Goal: Task Accomplishment & Management: Manage account settings

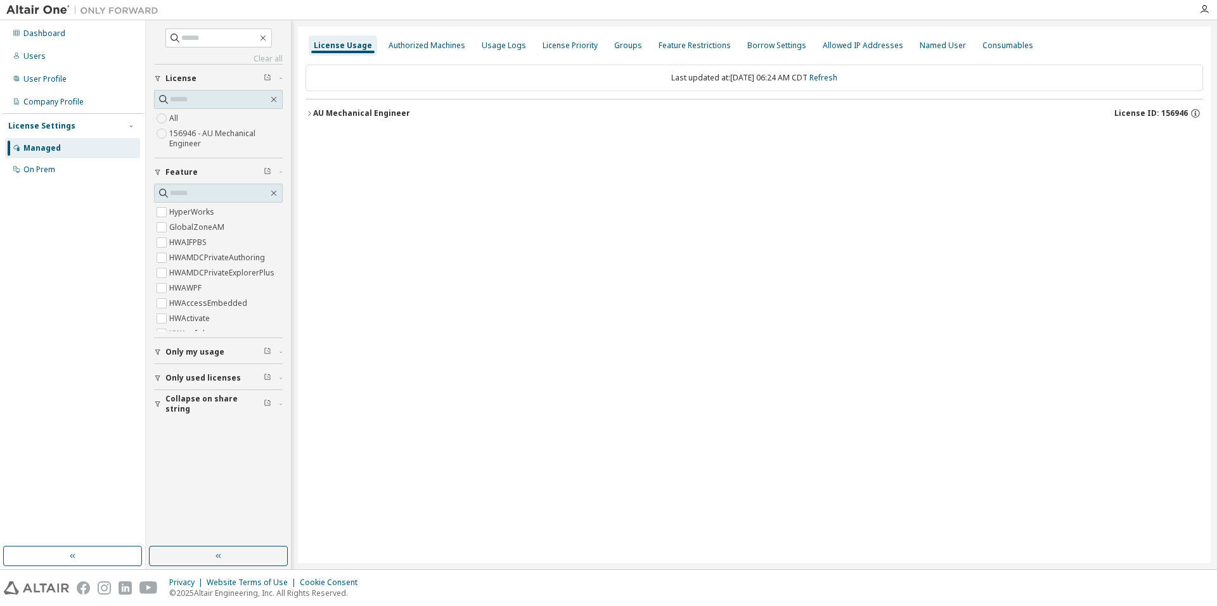
click at [311, 116] on icon "button" at bounding box center [309, 114] width 8 height 8
click at [383, 106] on button "AU Mechanical Engineer License ID: 156946" at bounding box center [753, 113] width 897 height 28
click at [319, 113] on div "AU Mechanical Engineer" at bounding box center [361, 113] width 97 height 10
click at [313, 108] on div "AU Mechanical Engineer" at bounding box center [361, 113] width 97 height 10
click at [309, 114] on icon "button" at bounding box center [309, 114] width 8 height 8
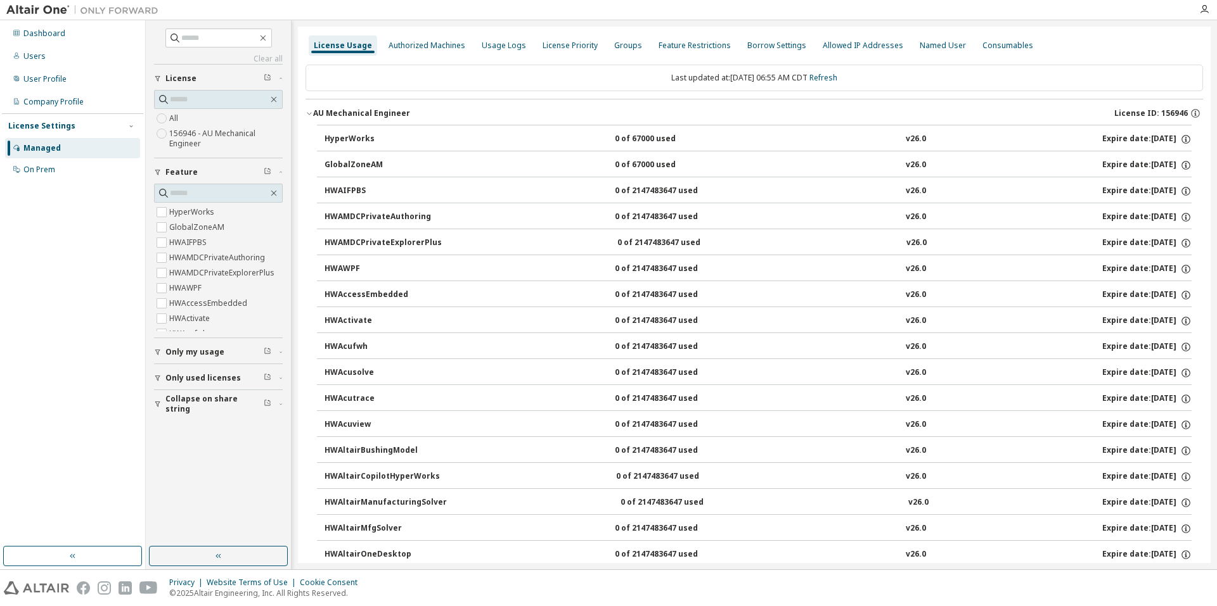
click at [615, 143] on div "0 of 67000 used" at bounding box center [672, 139] width 114 height 11
click at [41, 34] on div "Dashboard" at bounding box center [44, 34] width 42 height 10
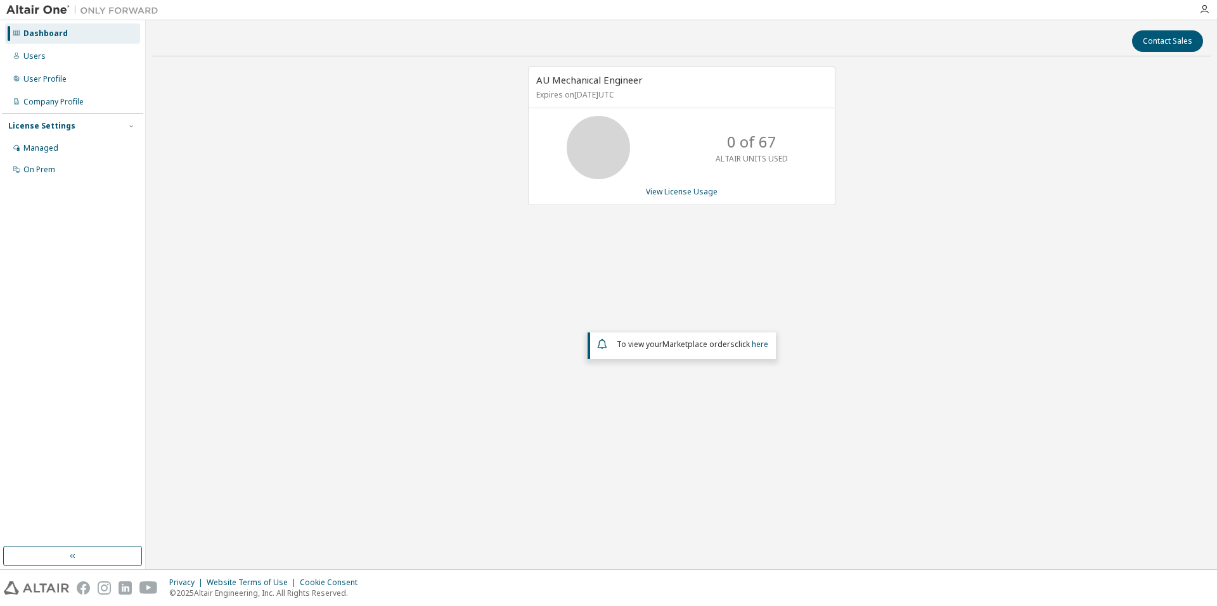
click at [715, 158] on div "0 of 67 ALTAIR UNITS USED" at bounding box center [751, 147] width 101 height 63
click at [687, 191] on link "View License Usage" at bounding box center [682, 191] width 72 height 11
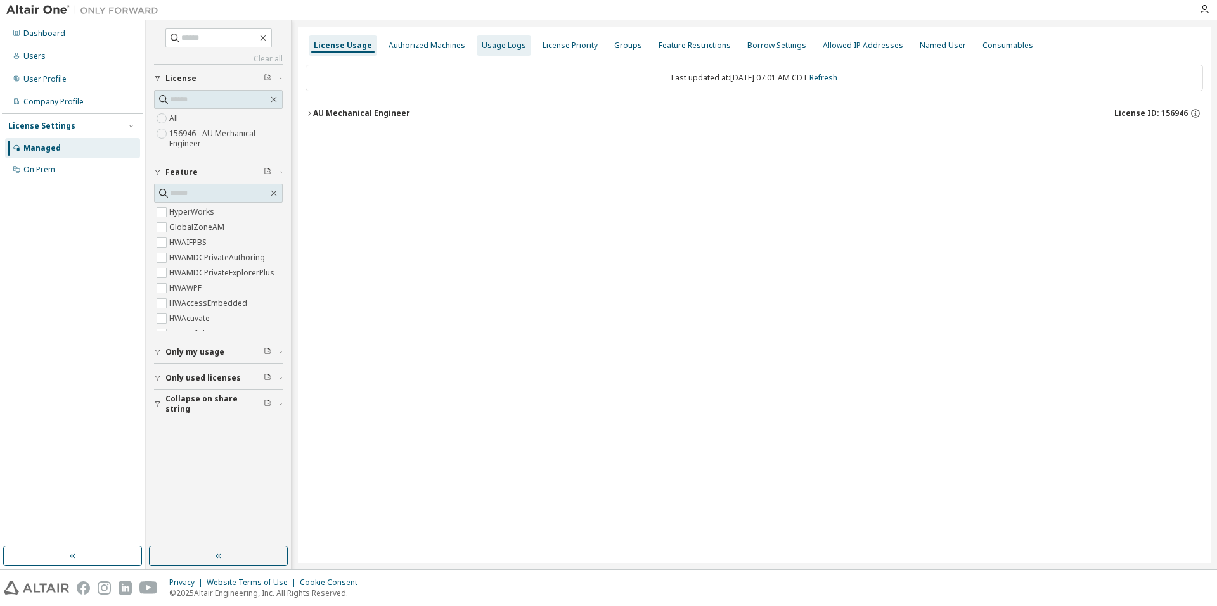
click at [505, 43] on div "Usage Logs" at bounding box center [504, 46] width 44 height 10
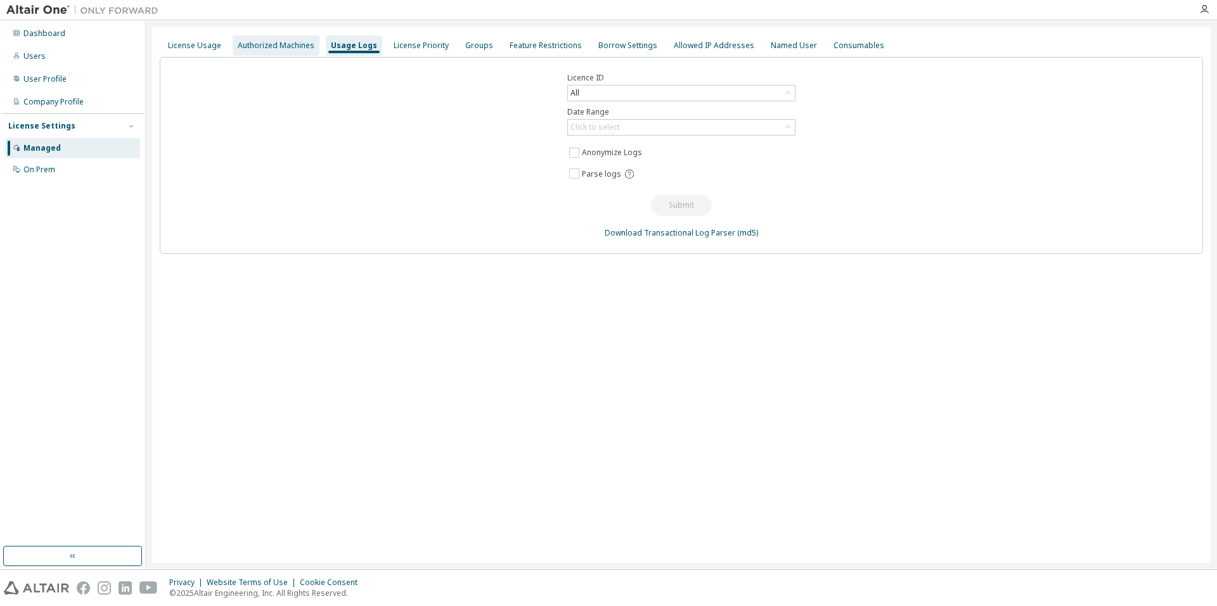
click at [293, 48] on div "Authorized Machines" at bounding box center [276, 46] width 77 height 10
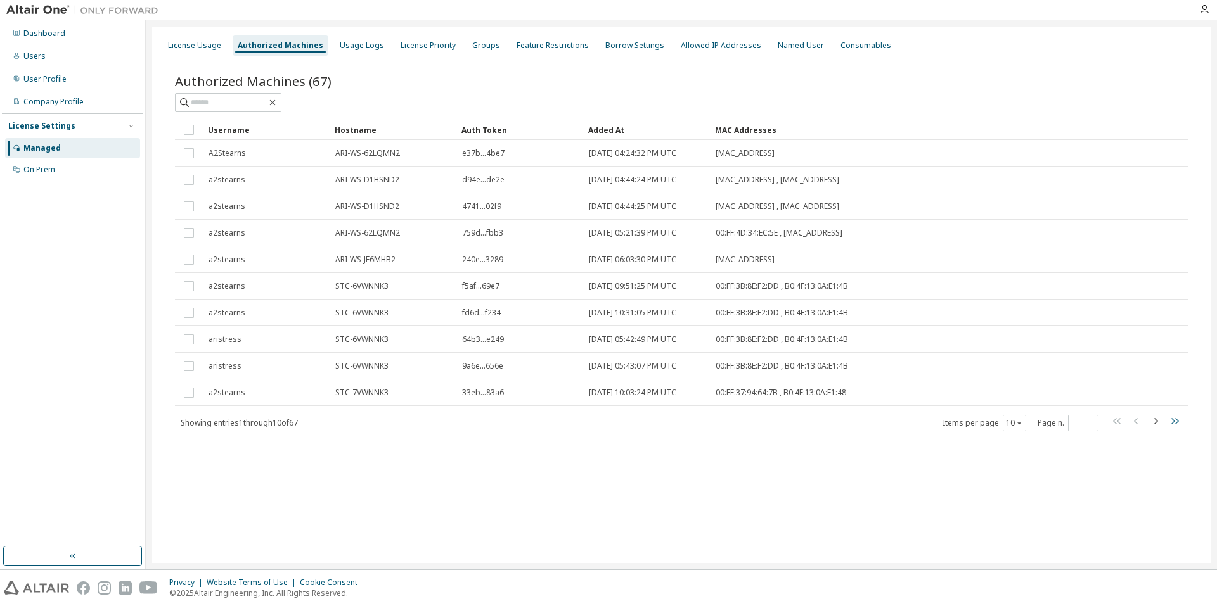
click at [1172, 423] on icon "button" at bounding box center [1175, 421] width 8 height 6
type input "*"
